Goal: Find specific page/section: Find specific page/section

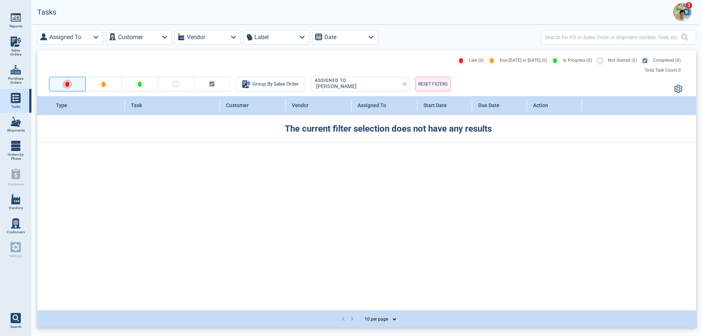
click at [689, 12] on img at bounding box center [682, 12] width 18 height 18
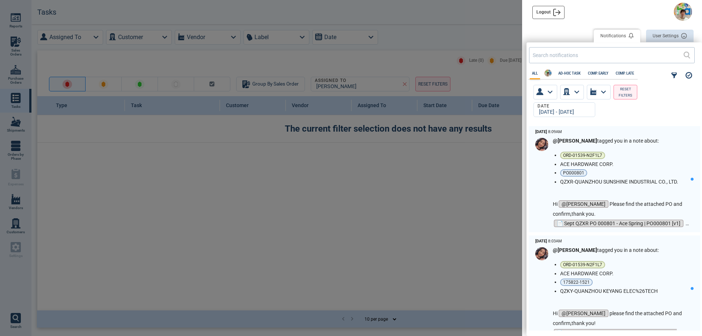
scroll to position [202, 171]
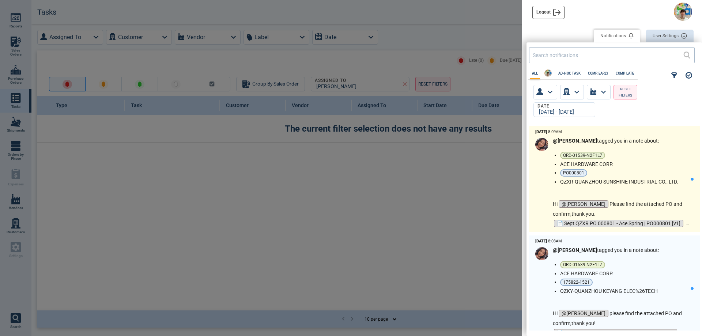
click at [643, 212] on p "Hi @[PERSON_NAME] Please find the attached PO and confirm,thank you." at bounding box center [622, 208] width 138 height 19
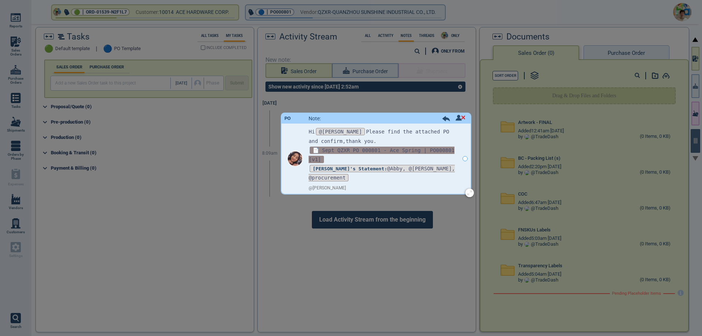
click at [401, 150] on span "📄 Sept QZXR PO 000801 - Ace Spring | PO000801 [v1]" at bounding box center [381, 155] width 146 height 16
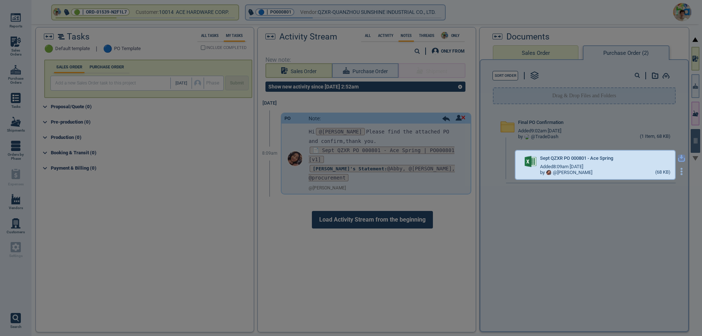
click at [678, 156] on icon "button" at bounding box center [681, 158] width 7 height 7
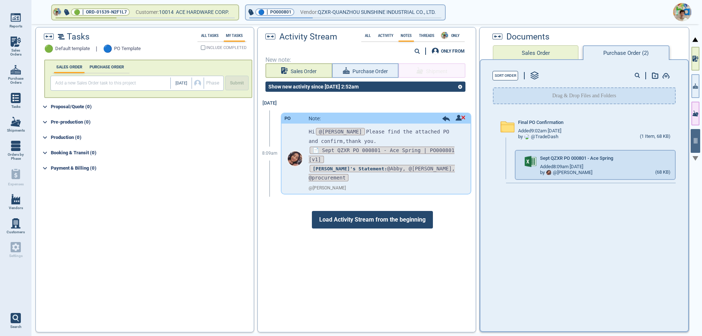
click at [686, 14] on img at bounding box center [682, 12] width 18 height 18
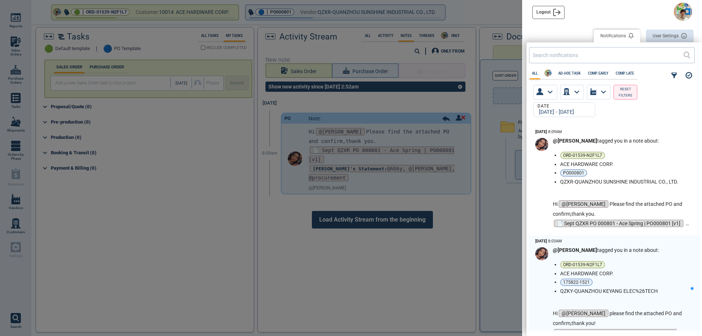
scroll to position [202, 171]
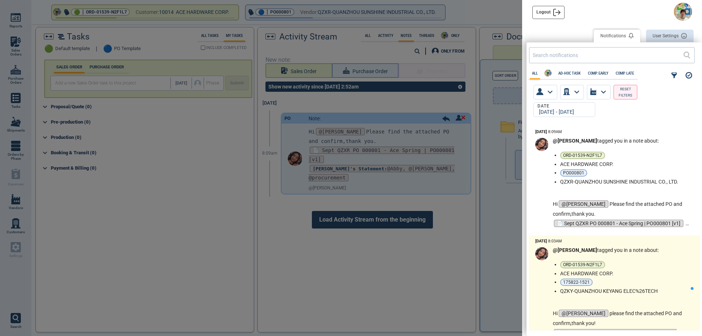
click at [635, 280] on li "175822-1521" at bounding box center [624, 281] width 128 height 7
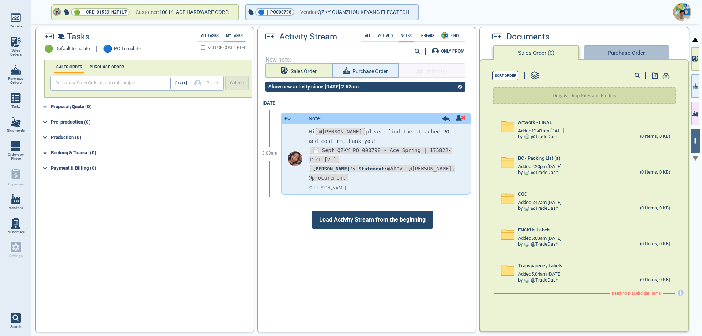
click at [614, 56] on button "Purchase Order" at bounding box center [626, 52] width 86 height 15
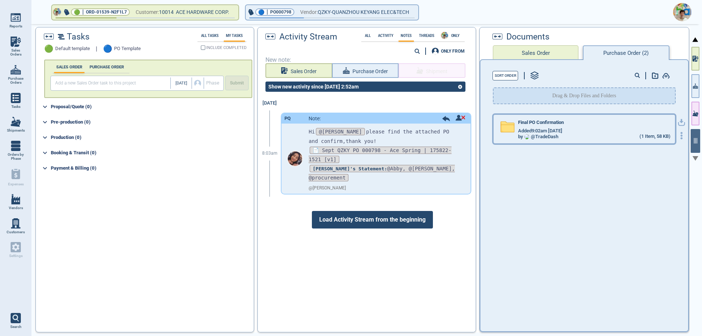
click at [623, 134] on div "by @ TradeDash (1 Item, 58 KB)" at bounding box center [594, 137] width 152 height 6
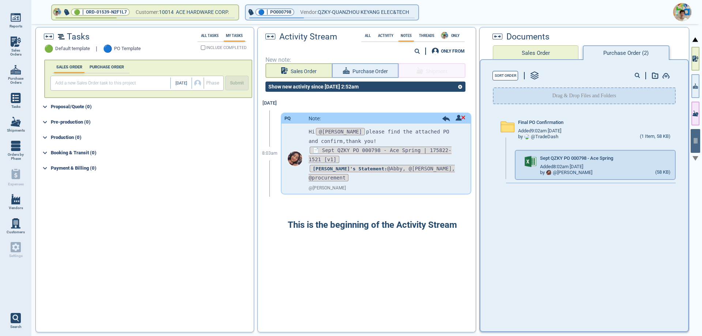
click at [678, 158] on icon "button" at bounding box center [681, 158] width 7 height 7
click at [682, 11] on img at bounding box center [682, 12] width 18 height 18
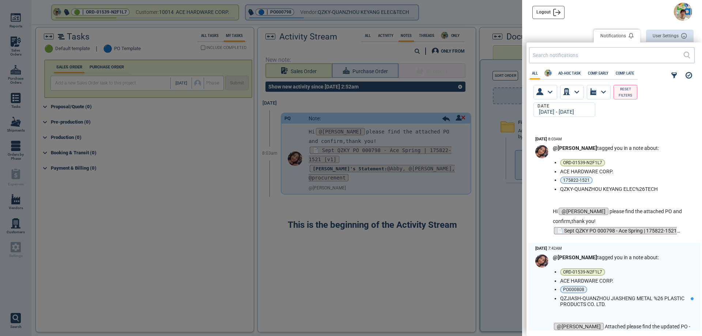
scroll to position [146, 0]
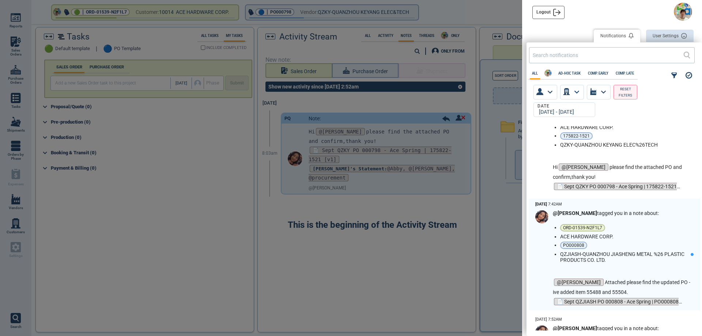
click at [643, 243] on li "PO000808" at bounding box center [624, 245] width 128 height 7
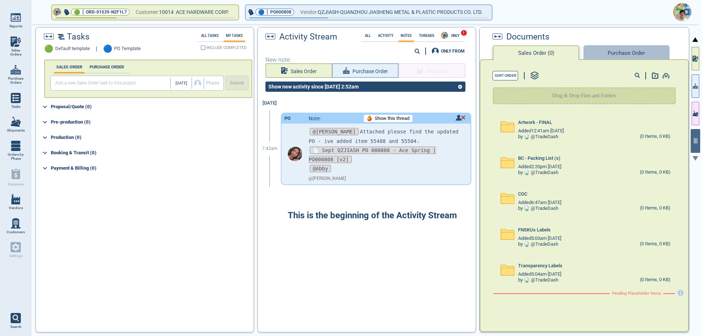
click at [616, 52] on button "Purchase Order" at bounding box center [626, 52] width 86 height 15
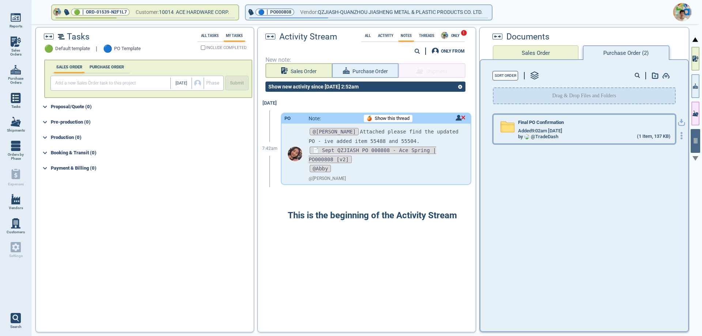
click at [588, 134] on div "by @ TradeDash (1 Item, 137 KB)" at bounding box center [594, 137] width 152 height 6
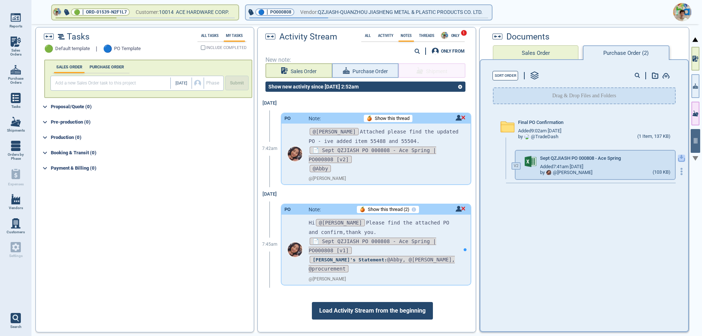
click at [678, 159] on icon "button" at bounding box center [681, 158] width 7 height 7
click at [682, 13] on img at bounding box center [682, 12] width 18 height 18
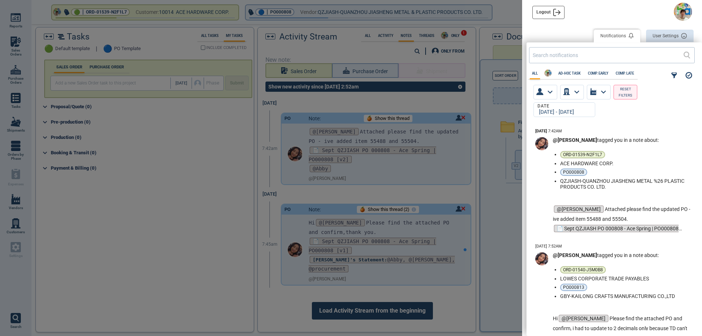
scroll to position [256, 0]
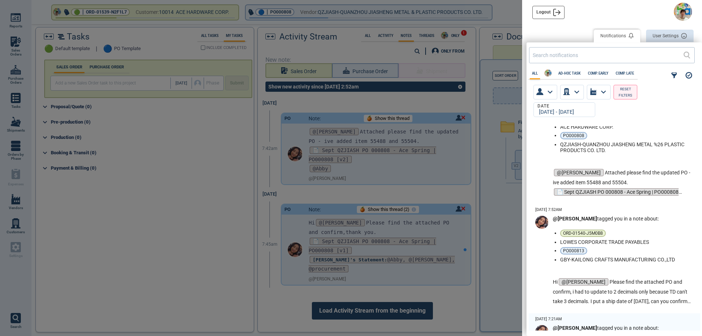
click at [487, 172] on div at bounding box center [351, 168] width 702 height 336
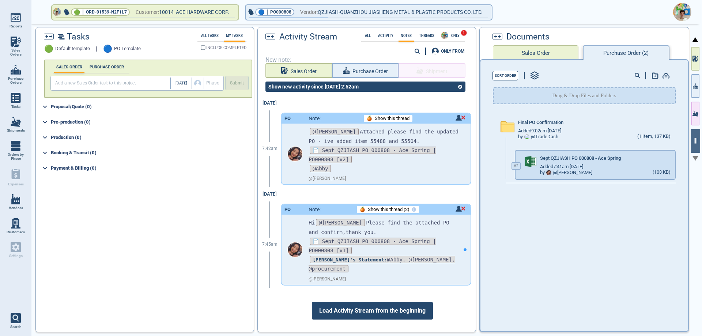
click at [16, 206] on span "Vendors" at bounding box center [16, 208] width 14 height 4
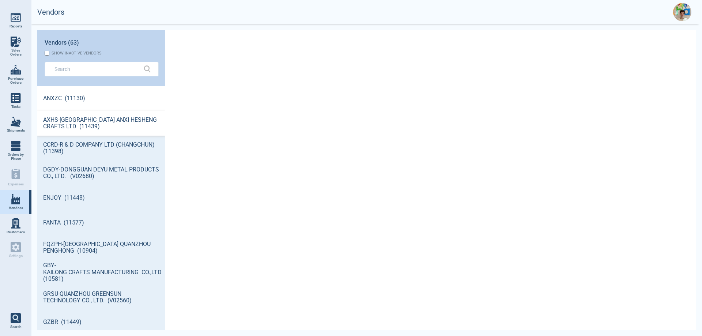
scroll to position [3, 3]
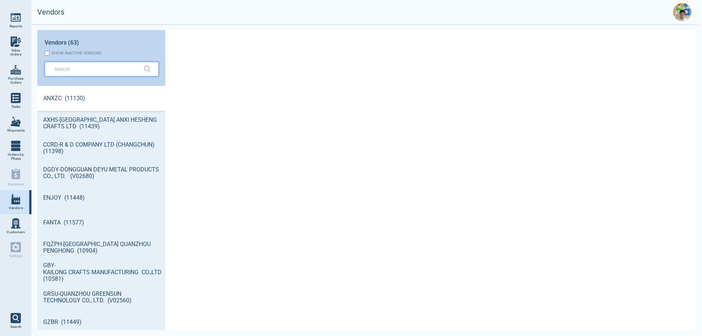
click at [84, 68] on input "text" at bounding box center [95, 69] width 83 height 11
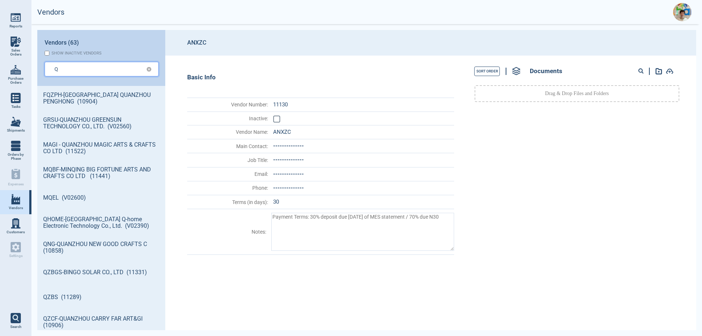
type input "Q"
type textarea "x"
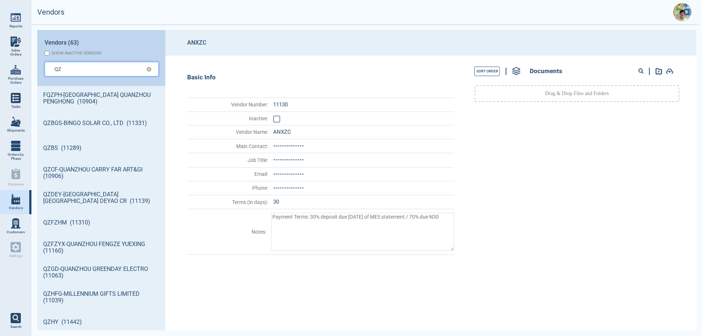
type input "QZ"
type textarea "x"
type input "QZK"
type textarea "x"
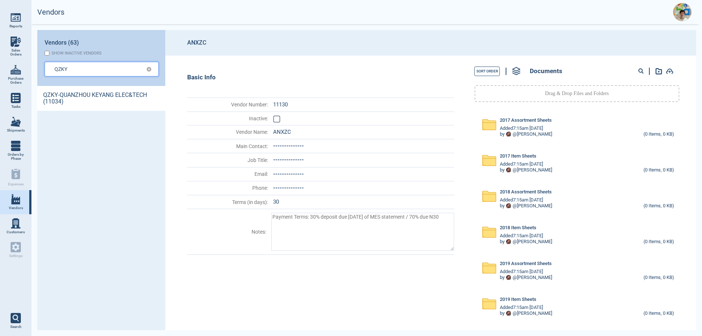
type input "QZKY"
click at [57, 98] on link "QZKY-QUANZHOU KEYANG ELEC&TECH (11034)" at bounding box center [101, 98] width 128 height 25
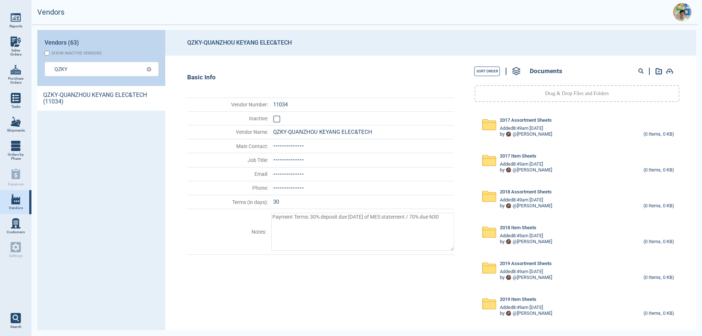
click at [637, 69] on div at bounding box center [643, 72] width 13 height 10
click at [641, 70] on circle at bounding box center [640, 71] width 4 height 4
click at [591, 70] on input at bounding box center [613, 72] width 72 height 10
type input "55486"
